Goal: Task Accomplishment & Management: Use online tool/utility

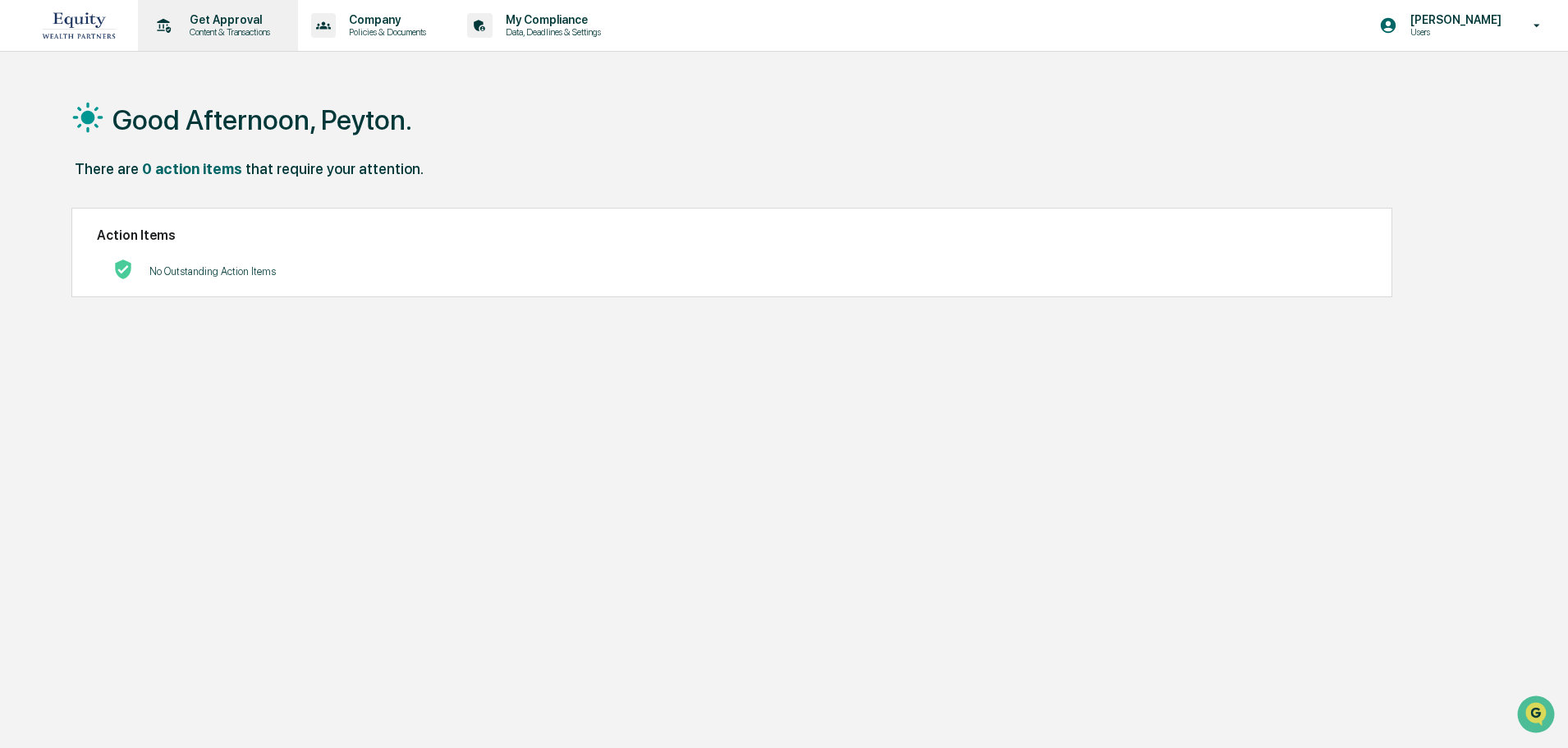
click at [197, 19] on p "Get Approval" at bounding box center [227, 20] width 102 height 14
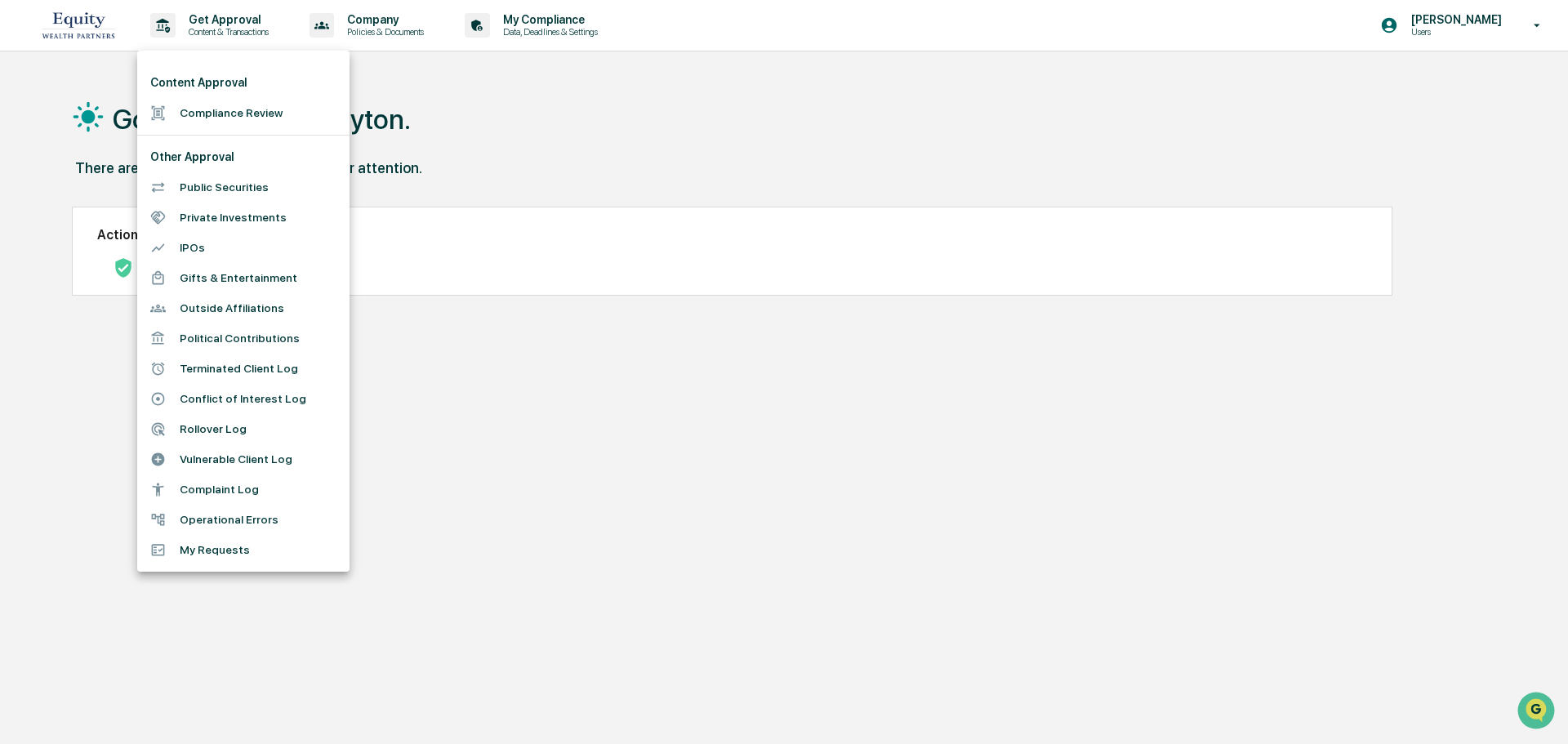
click at [507, 120] on div at bounding box center [784, 372] width 1568 height 744
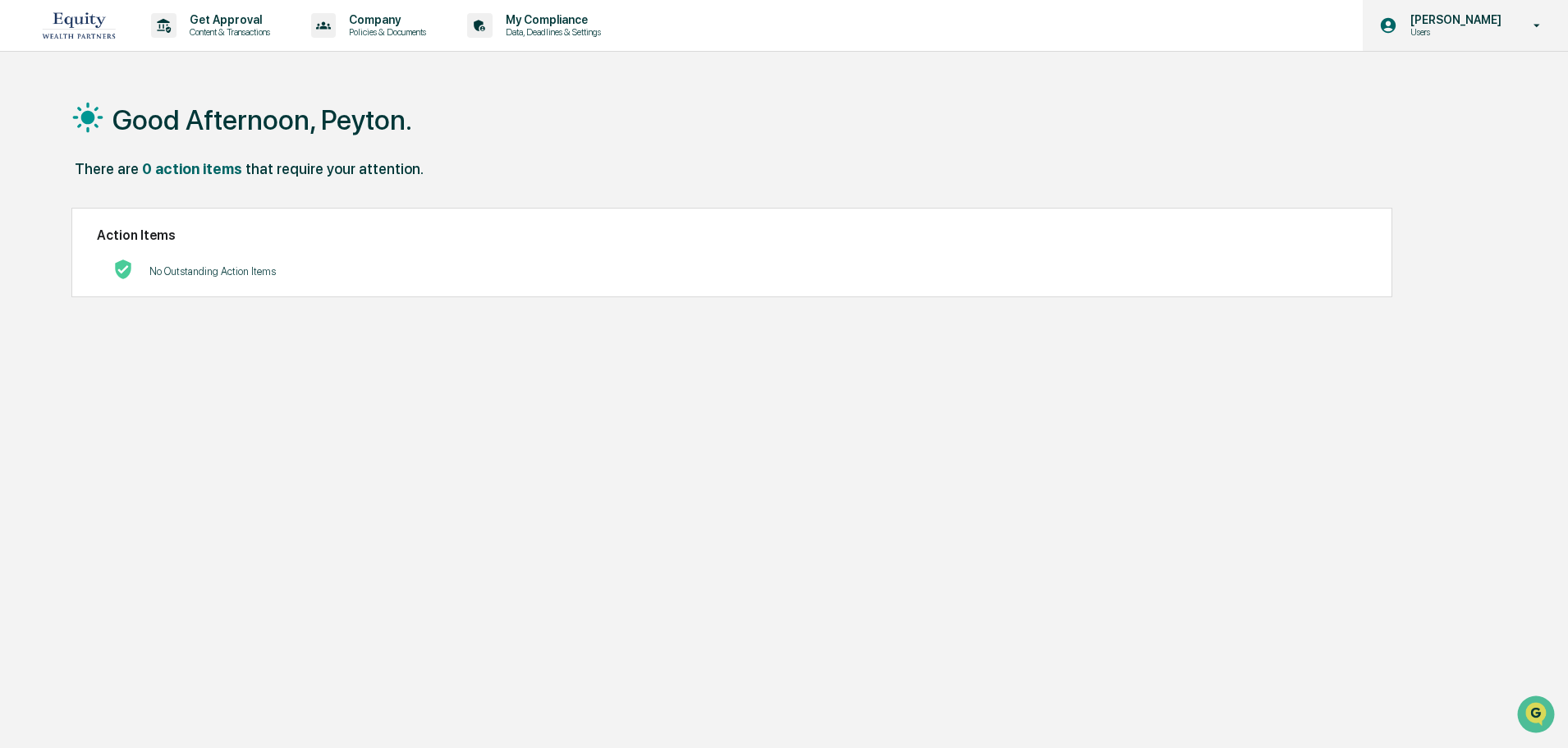
click at [1494, 18] on p "[PERSON_NAME]" at bounding box center [1454, 20] width 113 height 14
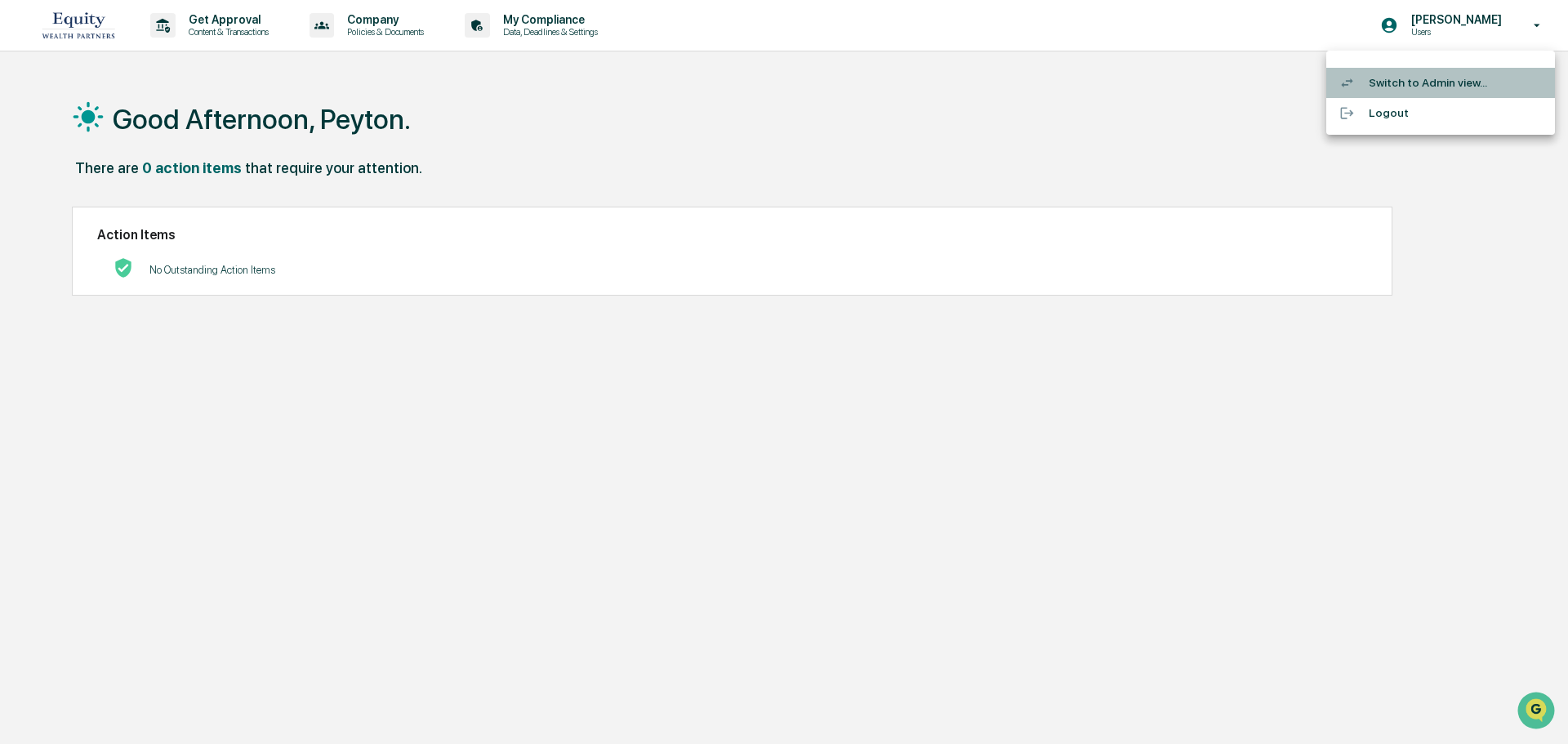
click at [1443, 82] on li "Switch to Admin view..." at bounding box center [1440, 82] width 228 height 30
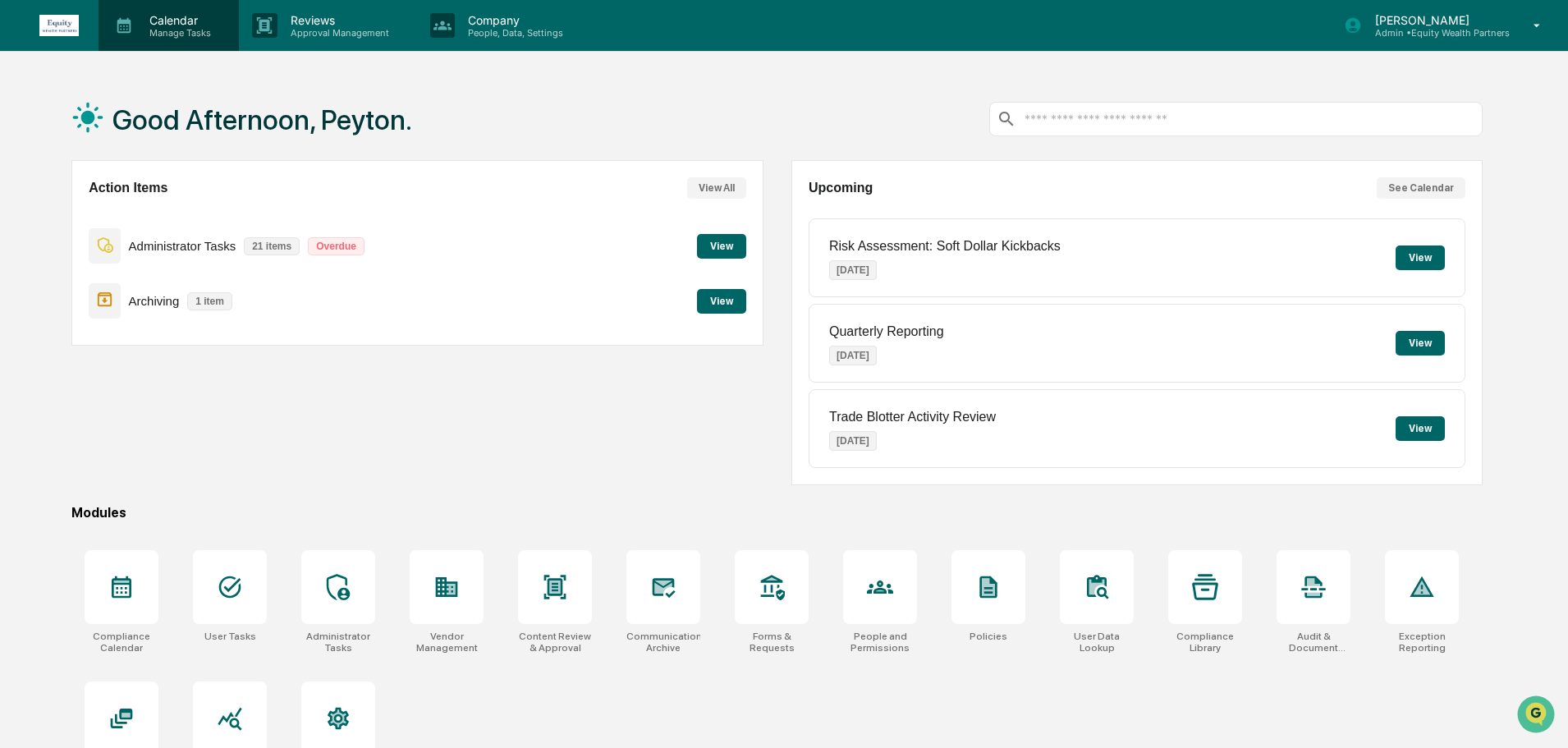
click at [182, 16] on p "Calendar" at bounding box center [177, 20] width 83 height 14
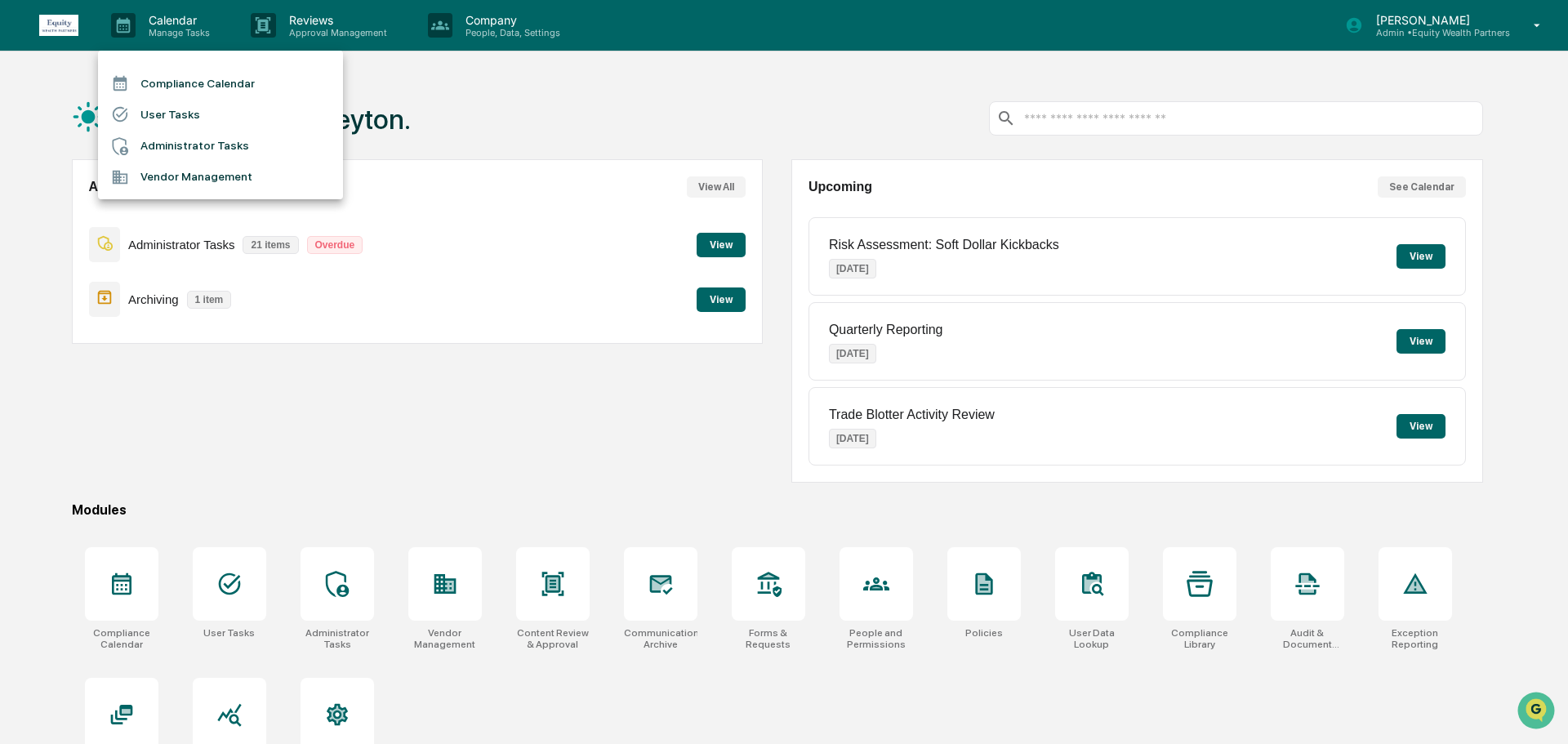
click at [707, 247] on div at bounding box center [784, 372] width 1568 height 744
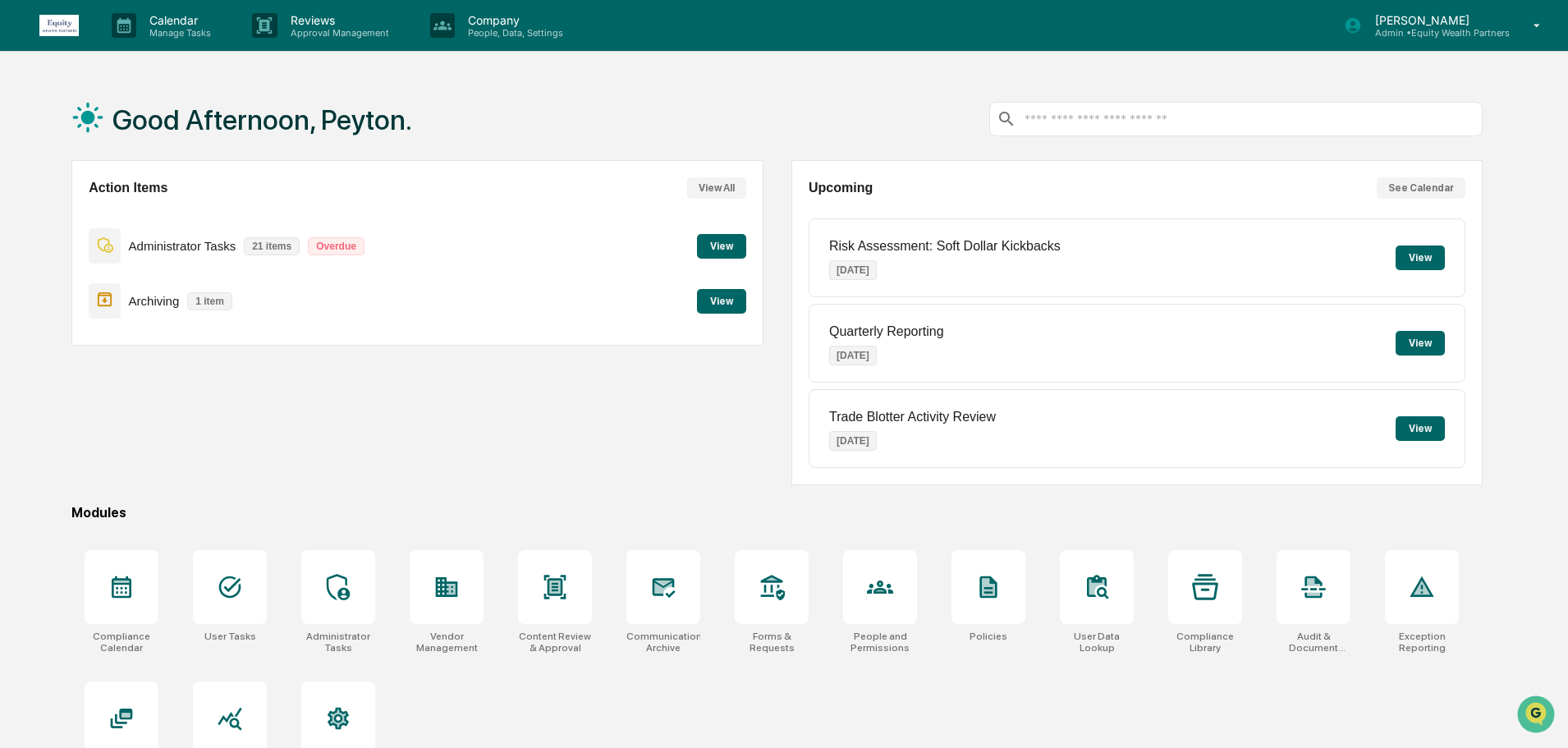
click at [720, 242] on div "Compliance Calendar User Tasks Administrator Tasks Vendor Management" at bounding box center [784, 374] width 1568 height 748
click at [719, 243] on button "View" at bounding box center [722, 246] width 50 height 24
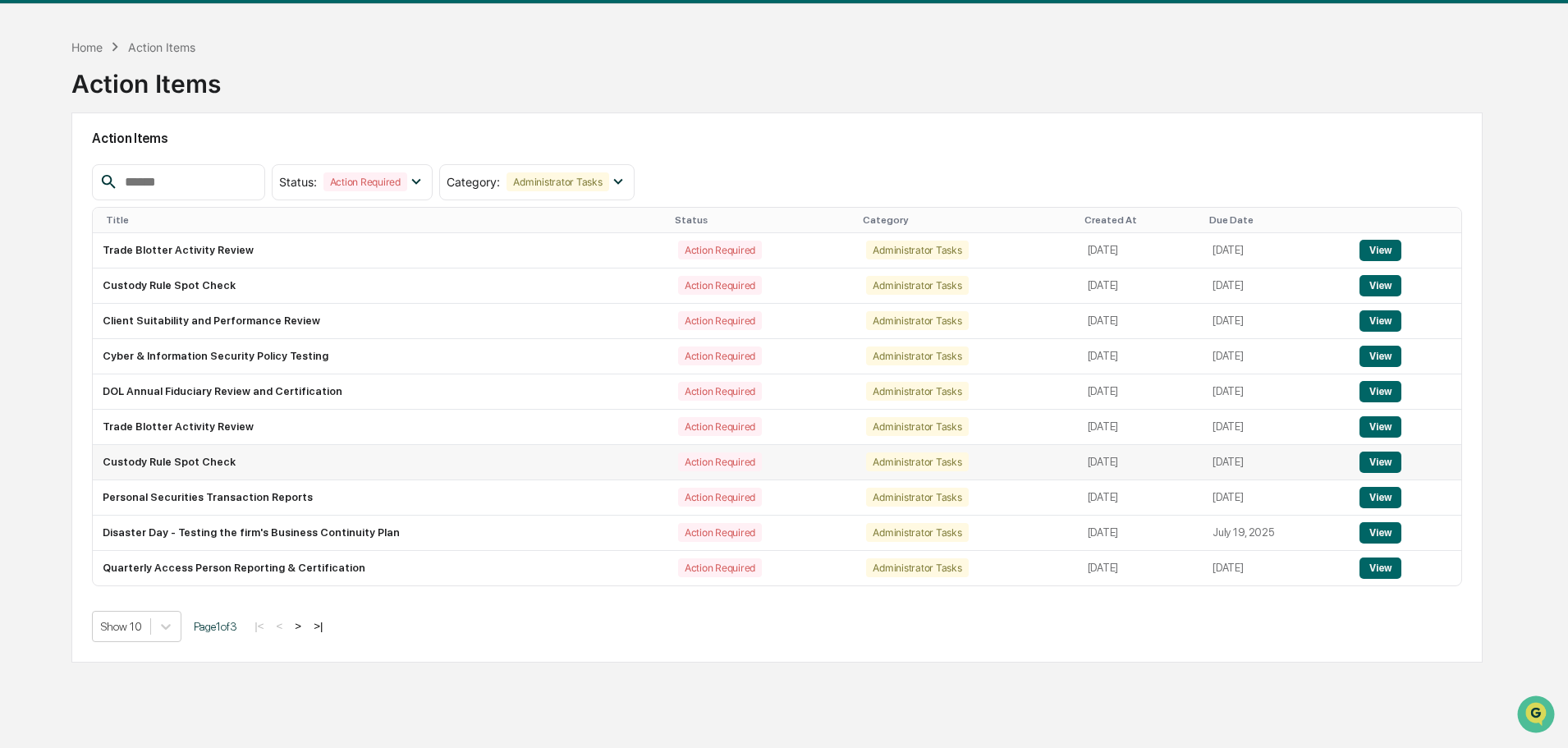
scroll to position [78, 0]
